Goal: Navigation & Orientation: Go to known website

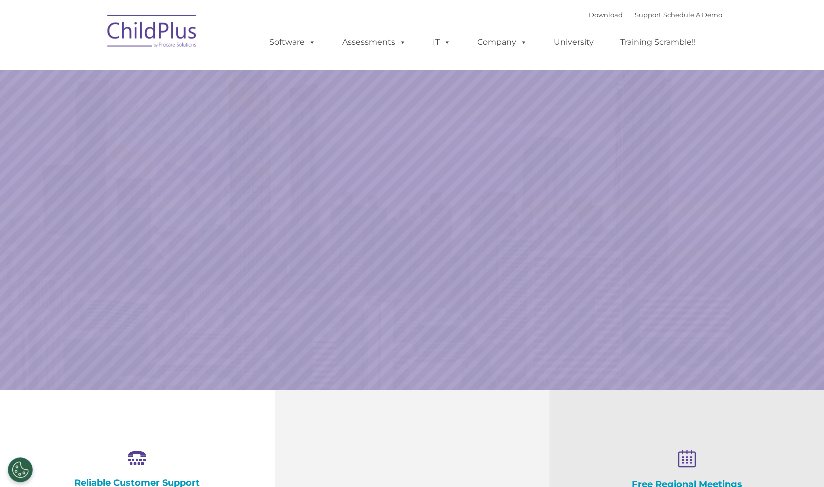
select select "MEDIUM"
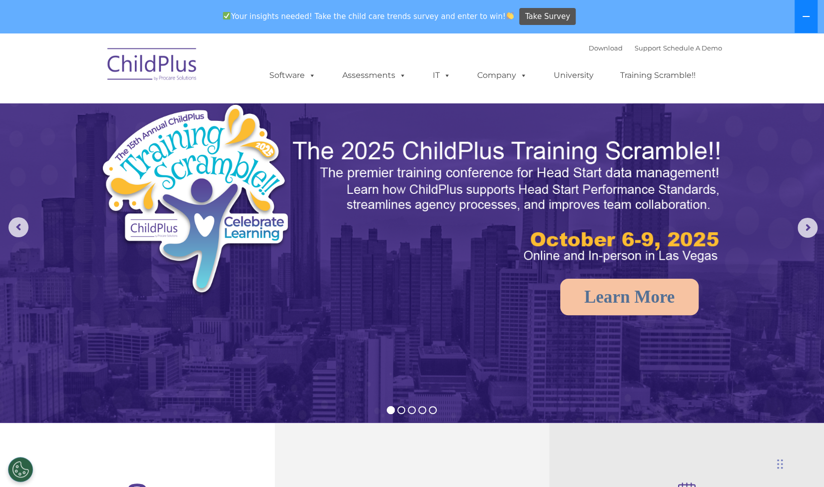
click at [807, 16] on icon at bounding box center [806, 16] width 7 height 1
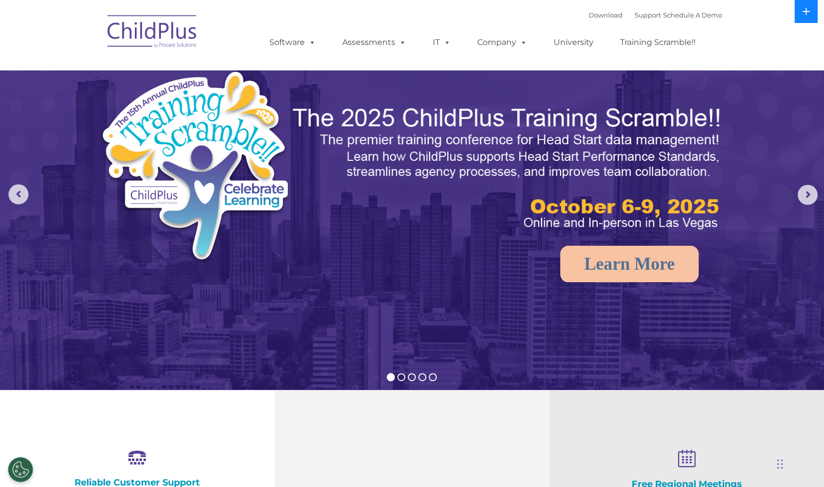
click at [807, 16] on button at bounding box center [806, 11] width 23 height 23
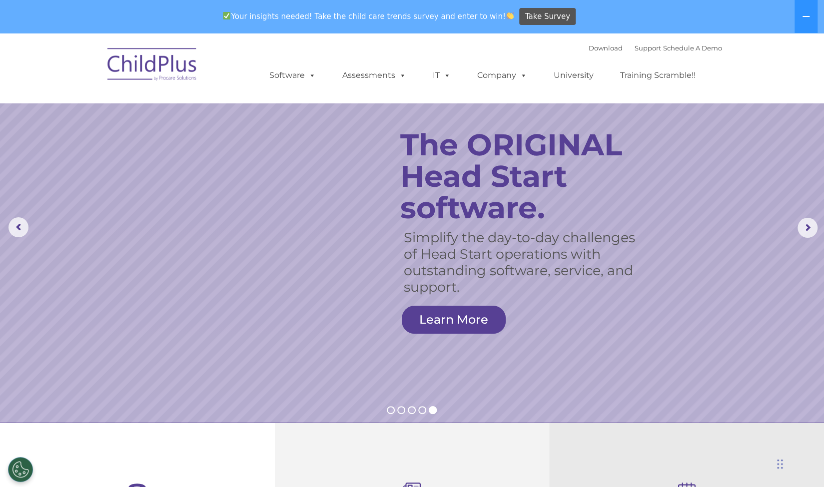
click at [799, 69] on nav "Download Support | Schedule A Demo  MENU MENU Software ChildPlus: The original…" at bounding box center [412, 68] width 824 height 70
click at [598, 50] on link "Download" at bounding box center [606, 48] width 34 height 8
